Goal: Task Accomplishment & Management: Manage account settings

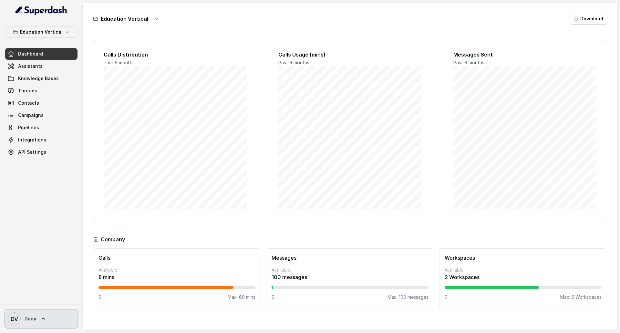
click at [45, 311] on link "DV Dany" at bounding box center [41, 318] width 72 height 18
click at [51, 302] on div "Logout" at bounding box center [41, 300] width 55 height 8
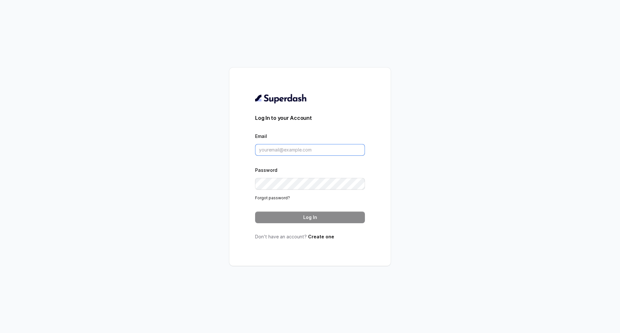
click at [280, 144] on input "Email" at bounding box center [310, 150] width 110 height 12
click at [267, 166] on form "Log In to your Account Email Password Forgot password? Log In" at bounding box center [310, 168] width 110 height 109
click at [306, 154] on input "Email" at bounding box center [310, 150] width 110 height 12
paste input "dany@mcube.com"
type input "dany@mcube.com"
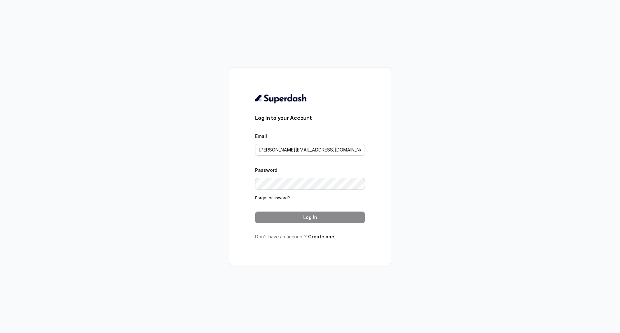
click at [291, 195] on div "Password Forgot password?" at bounding box center [310, 183] width 110 height 35
click at [308, 221] on button "Log In" at bounding box center [310, 217] width 110 height 12
